Goal: Navigation & Orientation: Understand site structure

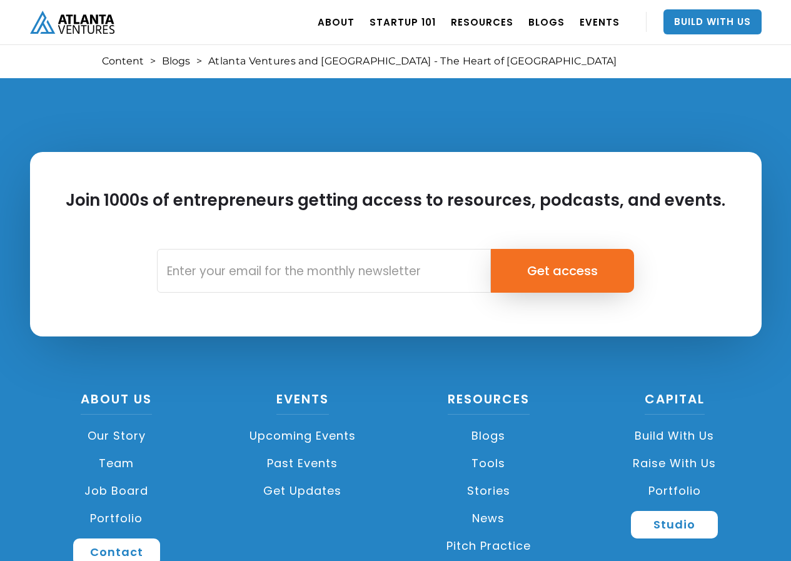
scroll to position [3247, 0]
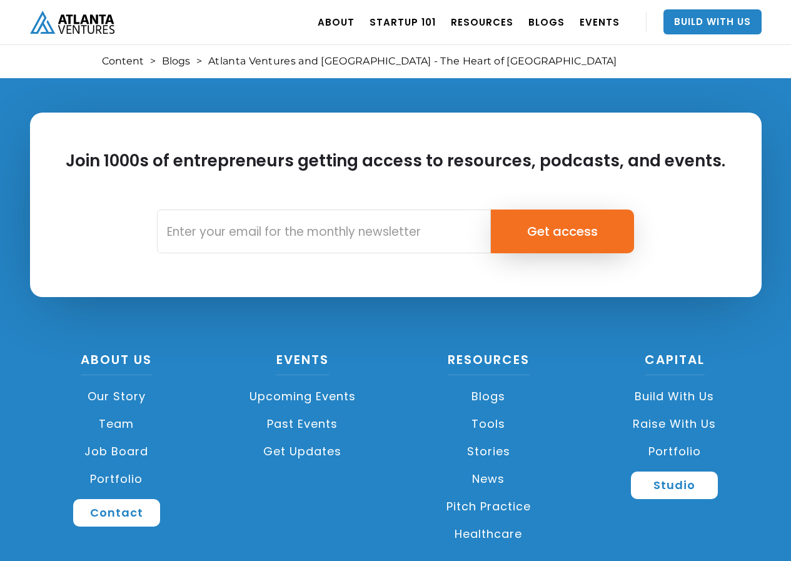
click at [452, 545] on div "Join 1000s of entrepreneurs getting access to resources, podcasts, and events. …" at bounding box center [395, 335] width 791 height 591
click at [124, 410] on link "Team" at bounding box center [117, 424] width 174 height 28
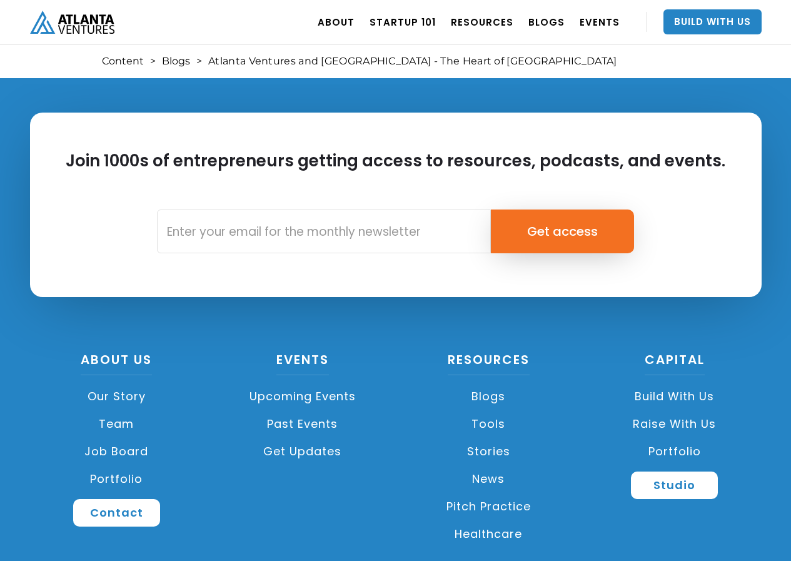
click at [129, 383] on link "Our Story" at bounding box center [117, 397] width 174 height 28
click at [128, 465] on link "Portfolio" at bounding box center [117, 479] width 174 height 28
click at [133, 438] on link "Job Board" at bounding box center [117, 452] width 174 height 28
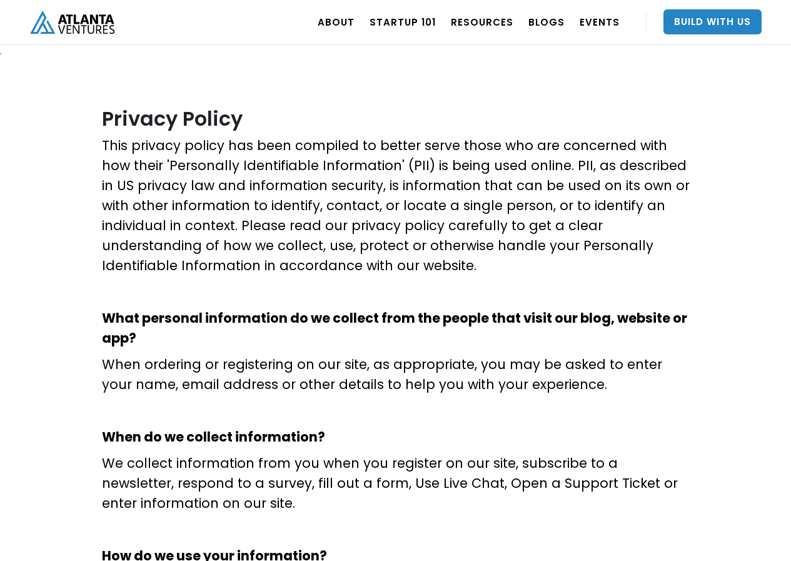
scroll to position [3952, 0]
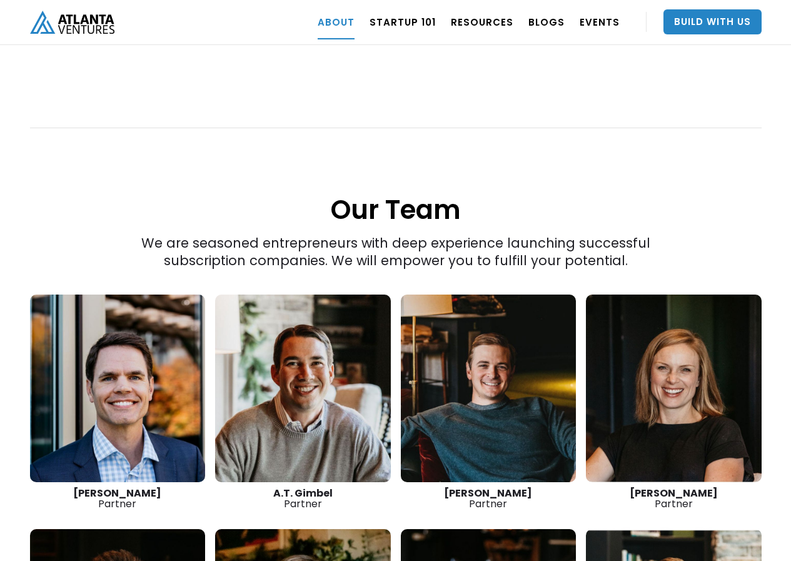
scroll to position [1582, 0]
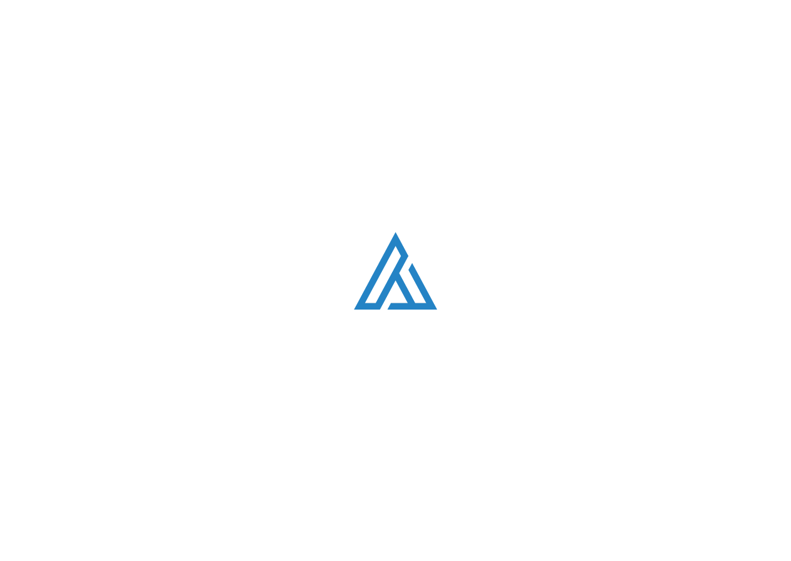
scroll to position [2397, 0]
